Goal: Use online tool/utility: Utilize a website feature to perform a specific function

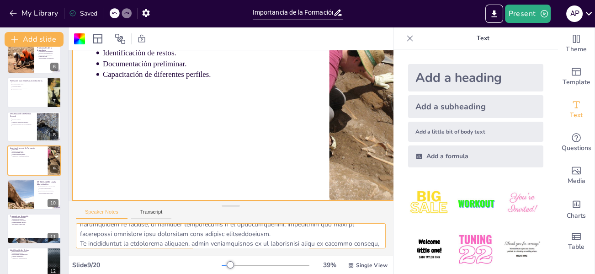
scroll to position [127, 0]
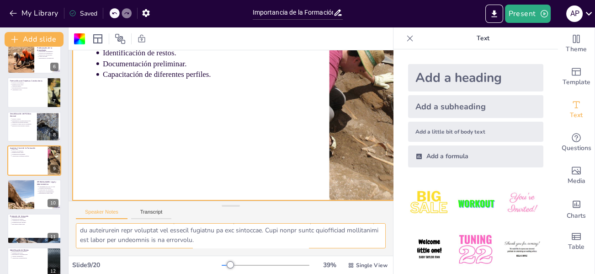
drag, startPoint x: 80, startPoint y: 230, endPoint x: 311, endPoint y: 245, distance: 231.3
click at [311, 245] on textarea at bounding box center [231, 235] width 310 height 25
click at [20, 156] on p "Capacitación de diferentes perfiles." at bounding box center [28, 156] width 34 height 2
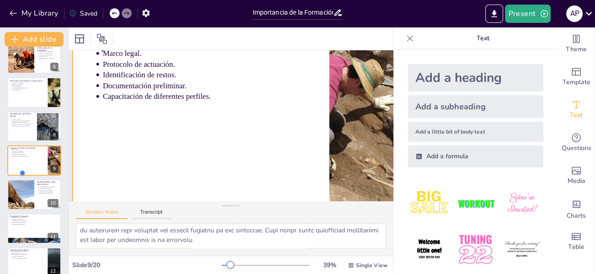
scroll to position [0, 21]
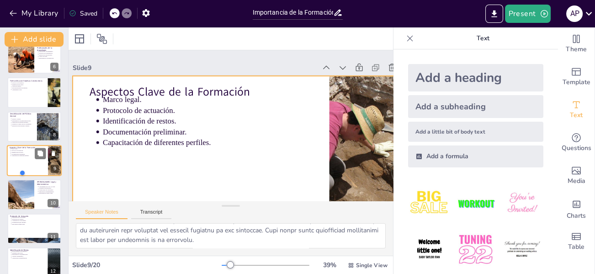
click at [27, 159] on div at bounding box center [34, 160] width 55 height 31
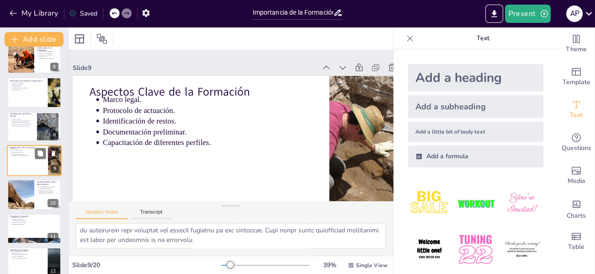
scroll to position [46, 21]
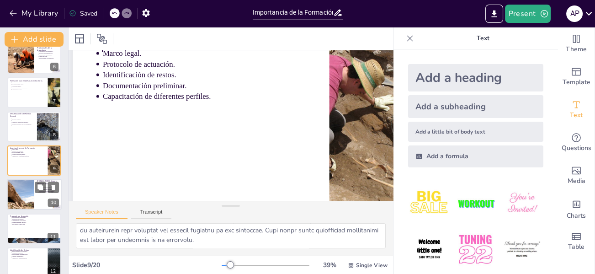
click at [17, 190] on div at bounding box center [20, 194] width 60 height 31
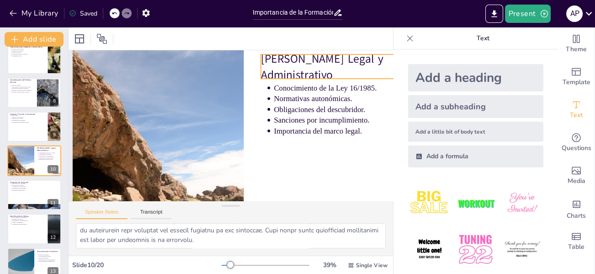
scroll to position [46, 21]
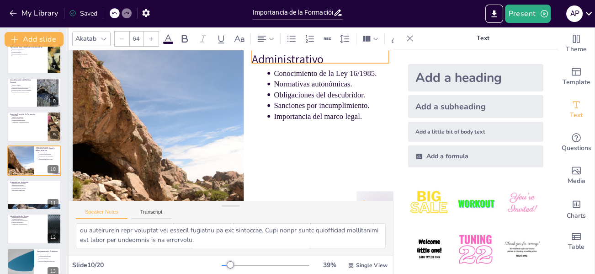
drag, startPoint x: 294, startPoint y: 66, endPoint x: 283, endPoint y: 65, distance: 10.2
click at [283, 65] on p "[PERSON_NAME] Legal y Administrativo" at bounding box center [320, 51] width 137 height 32
click at [290, 71] on p "Conocimiento de la Ley 16/1985." at bounding box center [336, 73] width 124 height 11
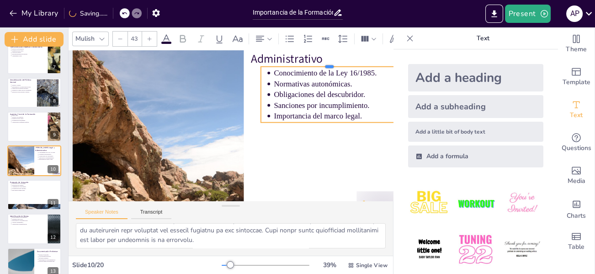
click at [286, 65] on div at bounding box center [329, 62] width 137 height 7
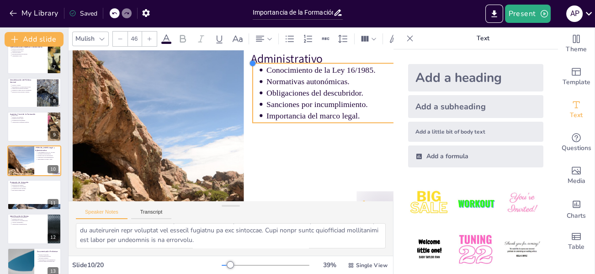
type input "45.6"
drag, startPoint x: 261, startPoint y: 69, endPoint x: 253, endPoint y: 89, distance: 21.3
click at [253, 89] on div "Marco Legal y Administrativo Conocimiento de la Ley 16/1985. Normativas autonóm…" at bounding box center [244, 126] width 342 height 192
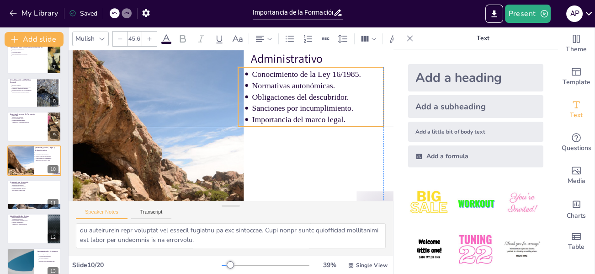
drag, startPoint x: 350, startPoint y: 66, endPoint x: 333, endPoint y: 70, distance: 17.4
click at [333, 70] on p "Conocimiento de la Ley 16/1985." at bounding box center [317, 74] width 131 height 11
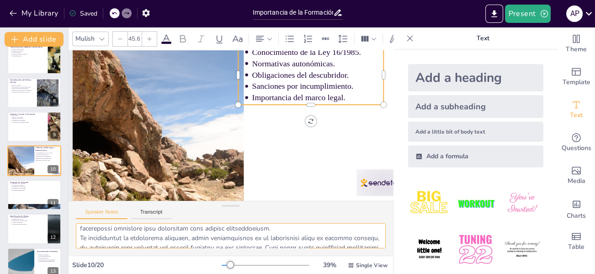
scroll to position [127, 0]
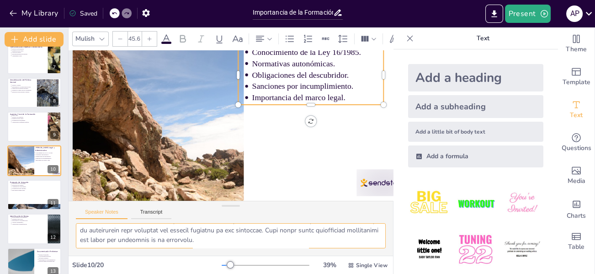
drag, startPoint x: 78, startPoint y: 230, endPoint x: 179, endPoint y: 248, distance: 102.8
click at [262, 248] on div at bounding box center [231, 239] width 325 height 32
click at [14, 188] on p "Documentación del hallazgo." at bounding box center [35, 188] width 48 height 2
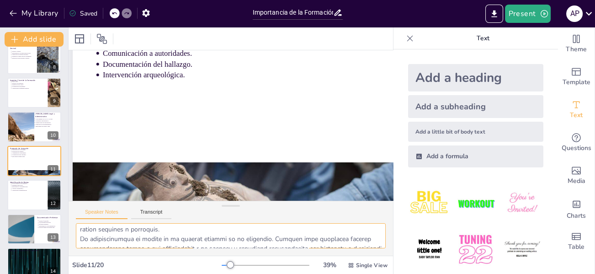
scroll to position [107, 0]
drag, startPoint x: 77, startPoint y: 229, endPoint x: 103, endPoint y: 236, distance: 26.6
click at [339, 250] on div at bounding box center [231, 239] width 325 height 32
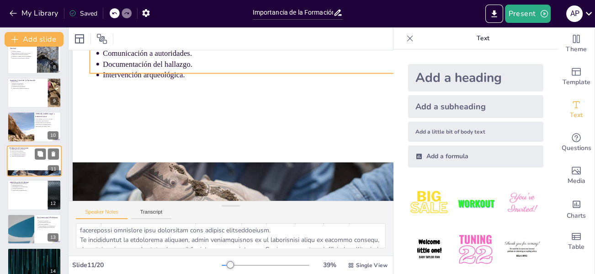
click at [16, 155] on p "Intervención arqueológica." at bounding box center [35, 156] width 48 height 2
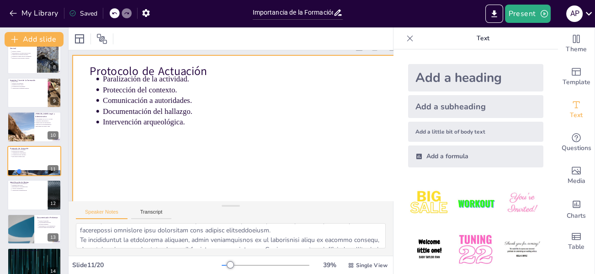
scroll to position [0, 21]
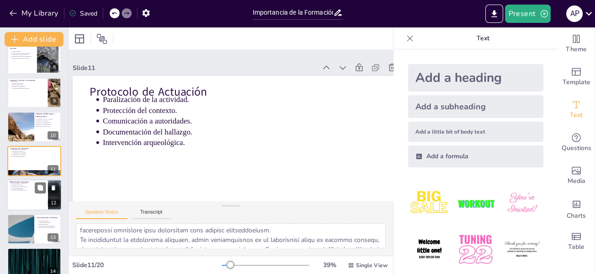
click at [24, 193] on div at bounding box center [34, 194] width 55 height 31
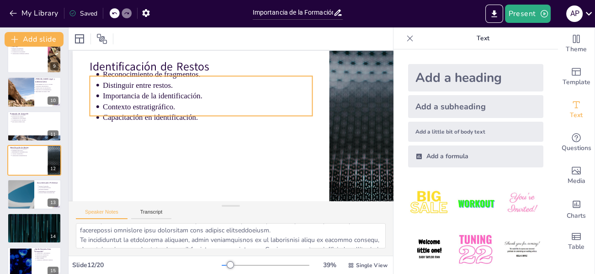
scroll to position [46, 21]
